Goal: Task Accomplishment & Management: Manage account settings

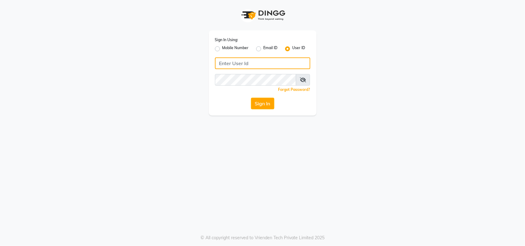
type input "privesalon"
click at [306, 79] on span at bounding box center [303, 80] width 14 height 12
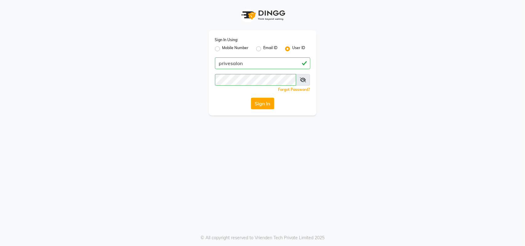
click at [304, 79] on icon at bounding box center [303, 79] width 6 height 5
click at [259, 102] on button "Sign In" at bounding box center [262, 104] width 23 height 12
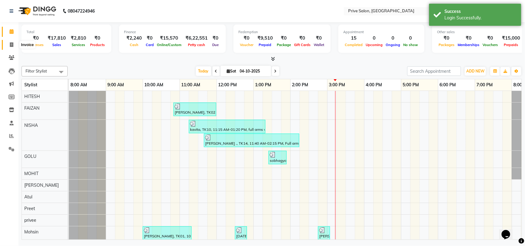
click at [13, 43] on span at bounding box center [11, 44] width 11 height 7
select select "136"
select select "service"
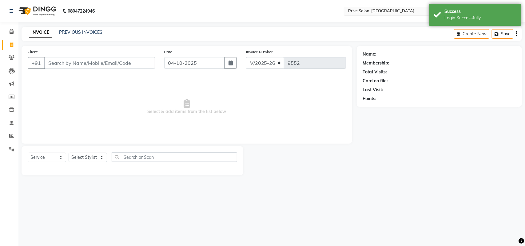
click at [371, 14] on input "text" at bounding box center [391, 12] width 89 height 6
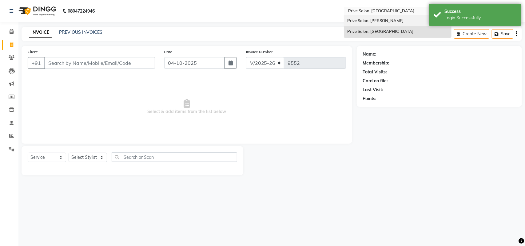
click at [368, 20] on span "Prive Salon, [PERSON_NAME]" at bounding box center [375, 20] width 56 height 5
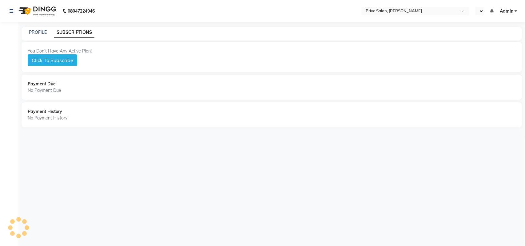
select select "en"
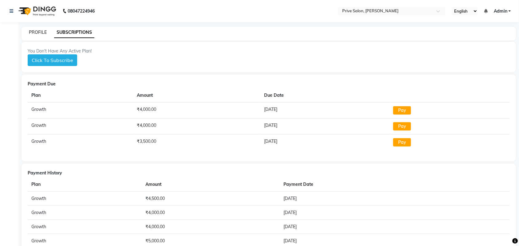
click at [39, 30] on link "PROFILE" at bounding box center [38, 33] width 18 height 6
click at [32, 34] on link "PROFILE" at bounding box center [38, 33] width 18 height 6
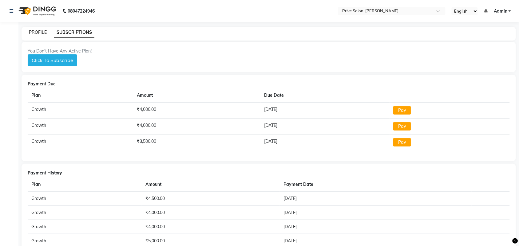
click at [32, 34] on link "PROFILE" at bounding box center [38, 33] width 18 height 6
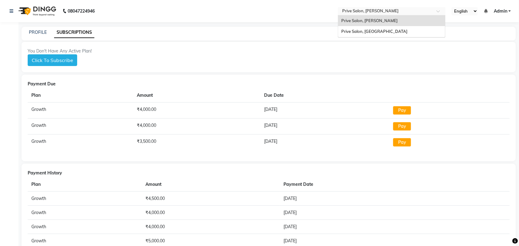
click at [431, 11] on div at bounding box center [392, 12] width 108 height 6
click at [413, 30] on div "Prive Salon, [GEOGRAPHIC_DATA]" at bounding box center [391, 31] width 107 height 11
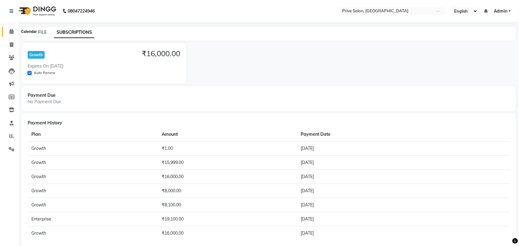
click at [10, 33] on icon at bounding box center [12, 31] width 4 height 5
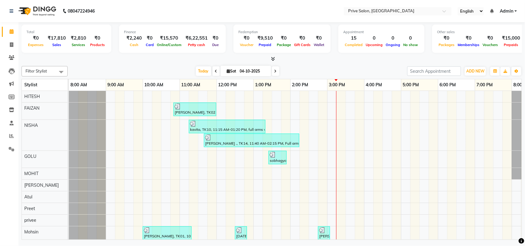
click at [391, 16] on nav "08047224946 Select Location × Prive Salon, Pitampura English ENGLISH Español ال…" at bounding box center [262, 11] width 525 height 22
click at [401, 11] on input "text" at bounding box center [391, 12] width 89 height 6
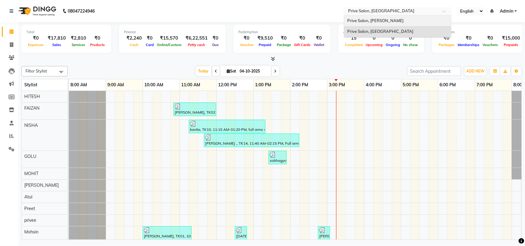
click at [403, 21] on div "Prive Salon, [PERSON_NAME]" at bounding box center [397, 20] width 107 height 11
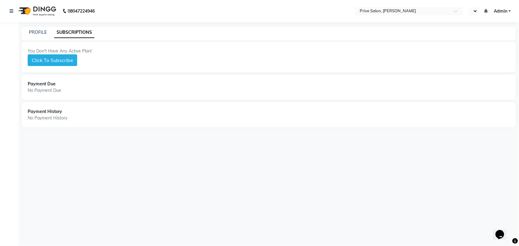
select select "en"
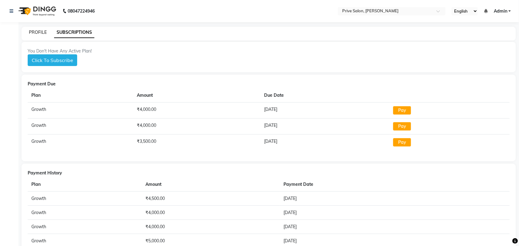
click at [41, 33] on link "PROFILE" at bounding box center [38, 33] width 18 height 6
click at [37, 33] on link "PROFILE" at bounding box center [38, 33] width 18 height 6
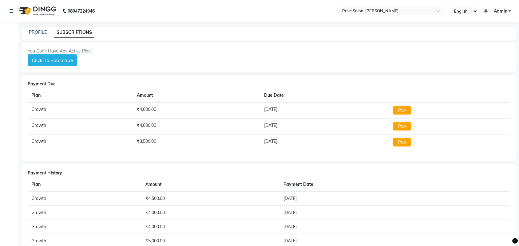
click at [51, 62] on button "Click To Subscribe" at bounding box center [52, 60] width 49 height 12
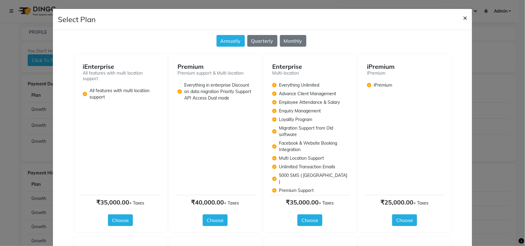
click at [463, 19] on span "×" at bounding box center [465, 17] width 4 height 9
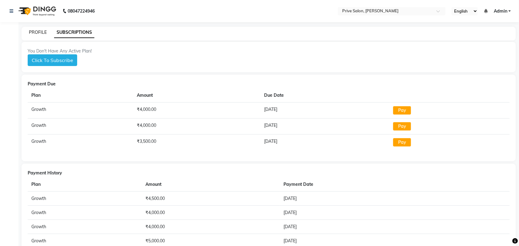
click at [30, 32] on link "PROFILE" at bounding box center [38, 33] width 18 height 6
click at [38, 34] on link "PROFILE" at bounding box center [38, 33] width 18 height 6
click at [441, 11] on span at bounding box center [441, 13] width 8 height 6
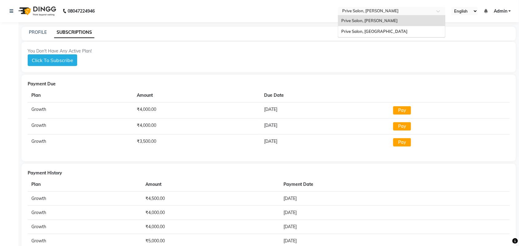
click at [422, 23] on div "Prive Salon, [PERSON_NAME]" at bounding box center [391, 20] width 107 height 11
click at [420, 9] on input "text" at bounding box center [385, 12] width 89 height 6
click at [400, 30] on div "Prive Salon, Pitampura" at bounding box center [391, 31] width 107 height 11
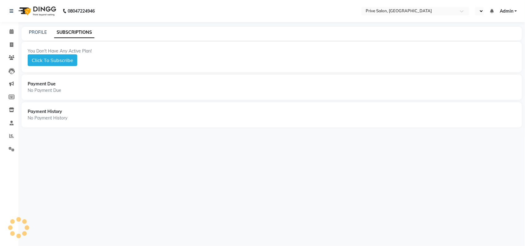
select select "en"
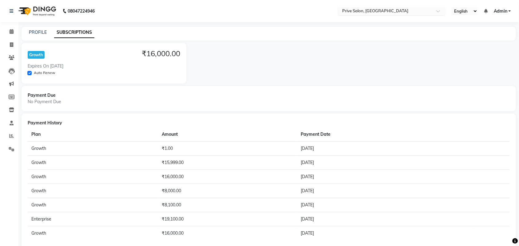
click at [385, 10] on input "text" at bounding box center [385, 12] width 89 height 6
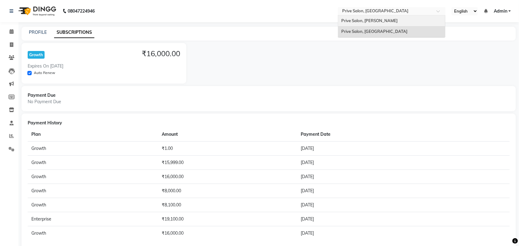
click at [381, 25] on div "Prive Salon, [PERSON_NAME]" at bounding box center [391, 20] width 107 height 11
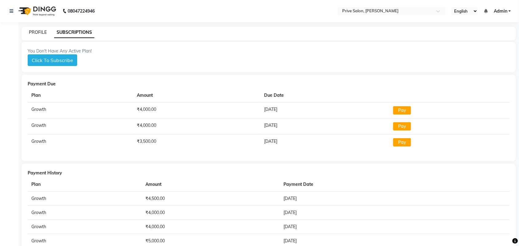
click at [38, 30] on link "PROFILE" at bounding box center [38, 33] width 18 height 6
click at [60, 59] on button "Click To Subscribe" at bounding box center [52, 60] width 49 height 12
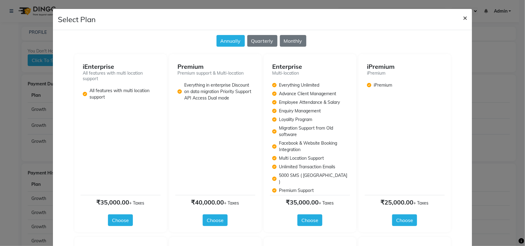
click at [463, 15] on span "×" at bounding box center [465, 17] width 4 height 9
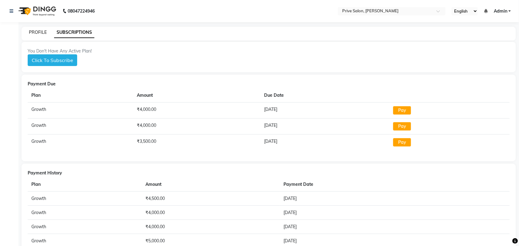
click at [39, 32] on link "PROFILE" at bounding box center [38, 33] width 18 height 6
click at [38, 32] on link "PROFILE" at bounding box center [38, 33] width 18 height 6
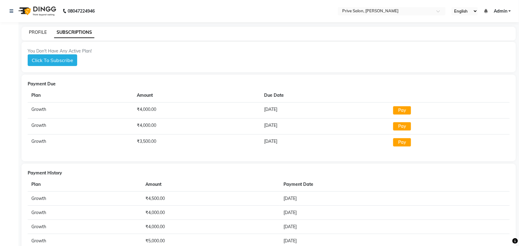
click at [38, 32] on link "PROFILE" at bounding box center [38, 33] width 18 height 6
click at [35, 28] on div "PROFILE SUBSCRIPTIONS" at bounding box center [269, 34] width 494 height 14
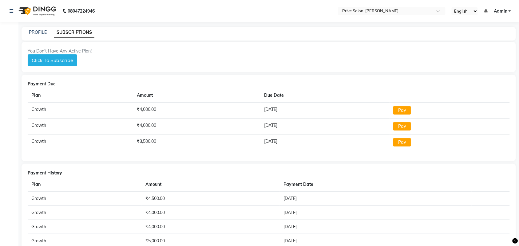
click at [35, 28] on div "PROFILE SUBSCRIPTIONS" at bounding box center [269, 34] width 494 height 14
click at [37, 30] on link "PROFILE" at bounding box center [38, 33] width 18 height 6
click at [39, 31] on link "PROFILE" at bounding box center [38, 33] width 18 height 6
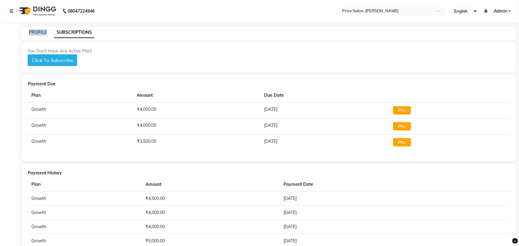
click at [39, 31] on link "PROFILE" at bounding box center [38, 33] width 18 height 6
click at [38, 31] on link "PROFILE" at bounding box center [38, 33] width 18 height 6
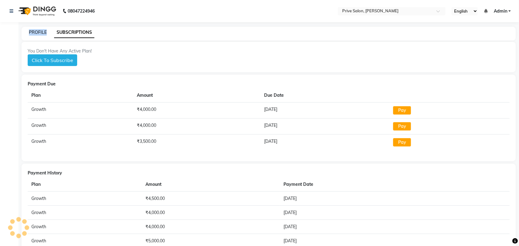
click at [38, 30] on link "PROFILE" at bounding box center [38, 33] width 18 height 6
click at [11, 9] on icon at bounding box center [12, 11] width 4 height 4
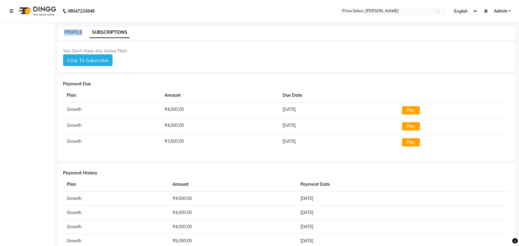
click at [11, 9] on icon at bounding box center [12, 11] width 4 height 4
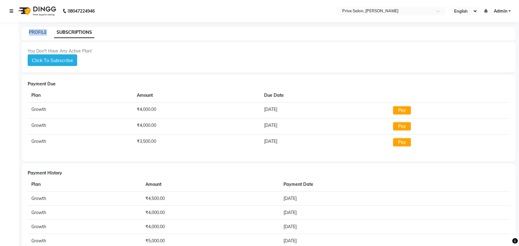
click at [11, 9] on icon at bounding box center [12, 11] width 4 height 4
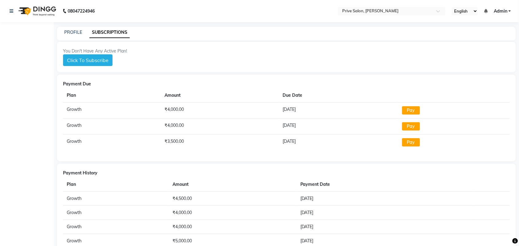
drag, startPoint x: 21, startPoint y: 39, endPoint x: 19, endPoint y: 51, distance: 12.4
click at [19, 51] on div at bounding box center [41, 146] width 83 height 256
click at [19, 52] on div at bounding box center [41, 146] width 83 height 256
click at [77, 33] on link "PROFILE" at bounding box center [73, 33] width 18 height 6
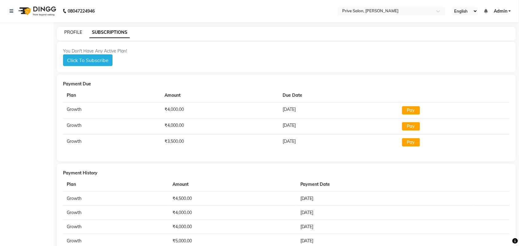
click at [73, 32] on link "PROFILE" at bounding box center [73, 33] width 18 height 6
click at [74, 32] on link "PROFILE" at bounding box center [73, 33] width 18 height 6
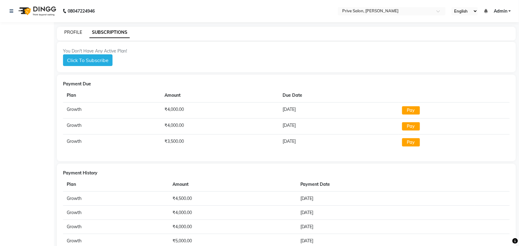
click at [74, 32] on link "PROFILE" at bounding box center [73, 33] width 18 height 6
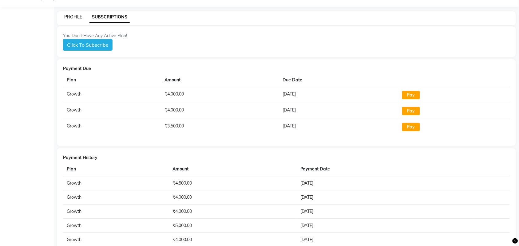
click at [70, 16] on link "PROFILE" at bounding box center [73, 17] width 18 height 6
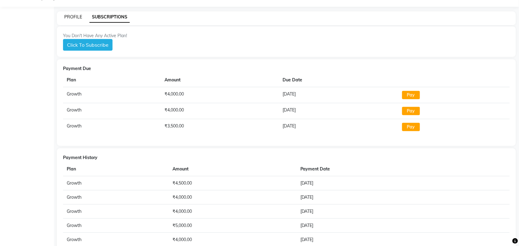
click at [70, 16] on link "PROFILE" at bounding box center [73, 17] width 18 height 6
click at [69, 17] on link "PROFILE" at bounding box center [73, 17] width 18 height 6
click at [72, 19] on div "PROFILE" at bounding box center [73, 17] width 18 height 6
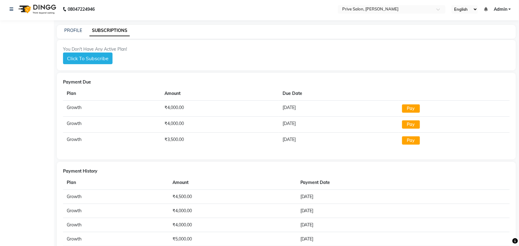
scroll to position [0, 0]
